Goal: Task Accomplishment & Management: Manage account settings

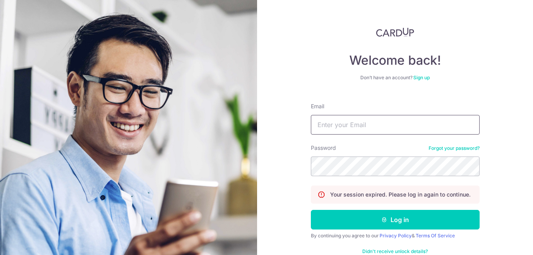
click at [388, 119] on input "Email" at bounding box center [395, 125] width 169 height 20
type input "[PERSON_NAME][EMAIL_ADDRESS][DOMAIN_NAME]"
click at [311, 210] on button "Log in" at bounding box center [395, 220] width 169 height 20
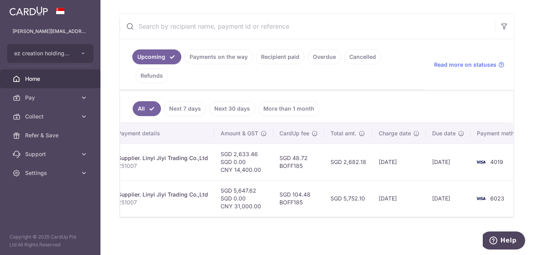
scroll to position [0, 148]
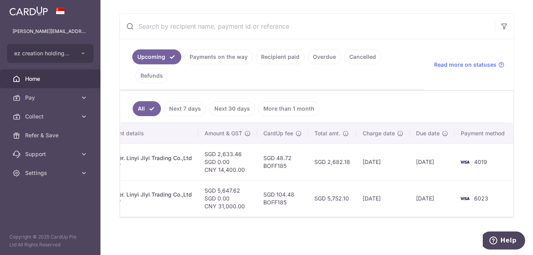
click at [333, 241] on div "× Pause Schedule Pause all future payments in this series Pause just this one p…" at bounding box center [317, 127] width 433 height 255
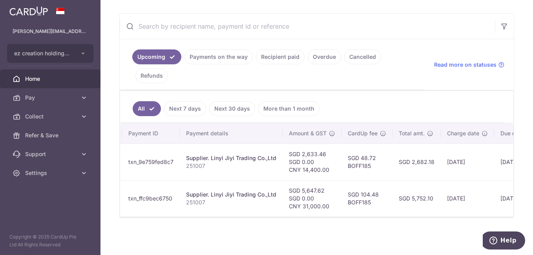
scroll to position [0, 0]
